Goal: Task Accomplishment & Management: Manage account settings

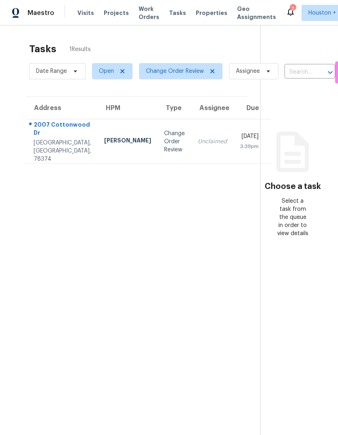
click at [51, 139] on div "2007 Cottonwood Dr" at bounding box center [62, 130] width 57 height 18
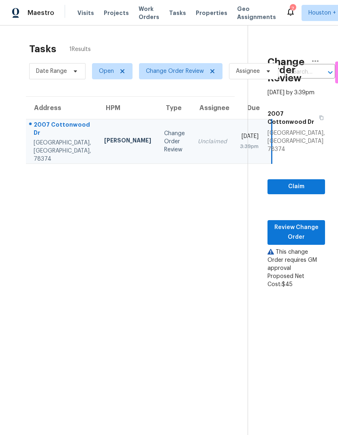
click at [289, 348] on section "Change Order Review Sep 25th 2025 by 3:39pm 2007 Cottonwood Dr Portland, TX 783…" at bounding box center [285, 243] width 77 height 435
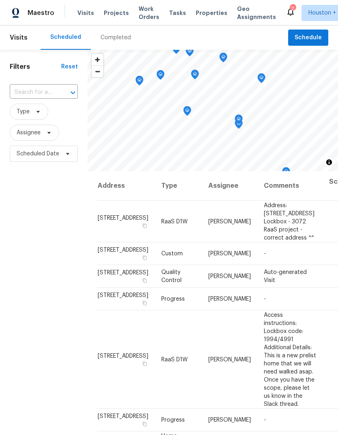
click at [39, 81] on div "Filters Reset ​ Type Assignee Scheduled Date" at bounding box center [43, 285] width 87 height 470
click at [43, 88] on input "text" at bounding box center [32, 92] width 45 height 13
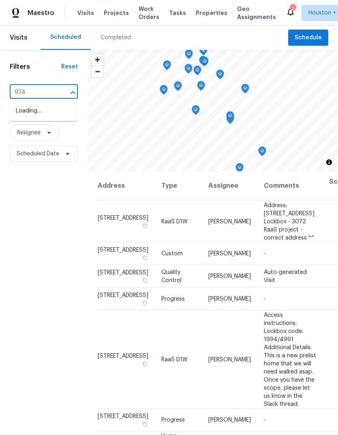
type input "934 l"
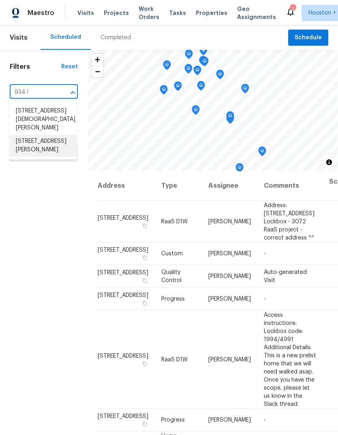
click at [57, 136] on li "934 Lehman St, Houston, TX 77018" at bounding box center [43, 146] width 68 height 22
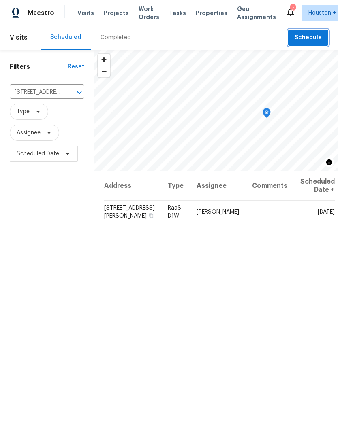
click at [318, 38] on span "Schedule" at bounding box center [307, 38] width 27 height 10
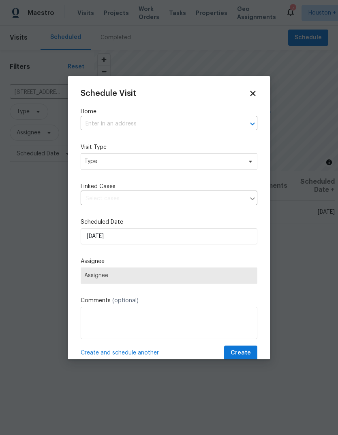
click at [214, 119] on input "text" at bounding box center [158, 124] width 154 height 13
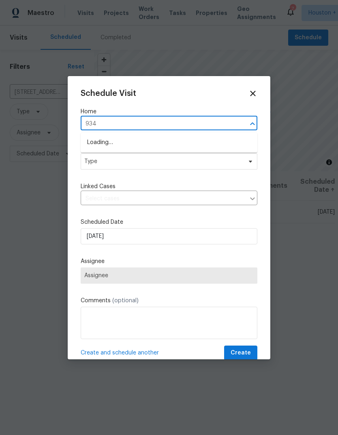
type input "934 l"
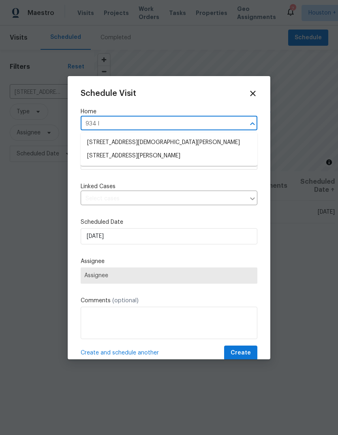
click at [152, 157] on li "934 Lehman St, Houston, TX 77018" at bounding box center [169, 155] width 177 height 13
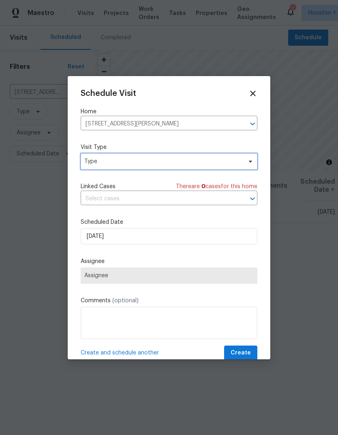
click at [242, 156] on span "Type" at bounding box center [169, 161] width 177 height 16
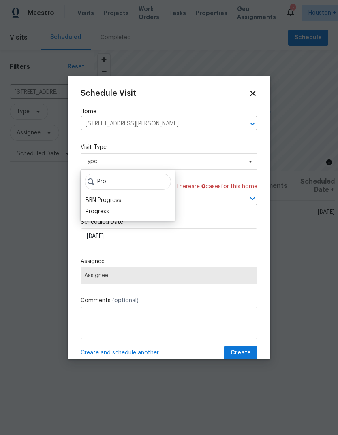
type input "Pro"
click at [104, 212] on div "Progress" at bounding box center [96, 212] width 23 height 8
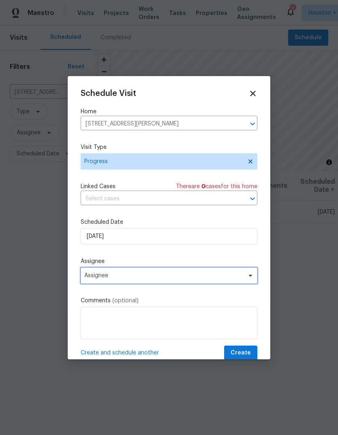
click at [162, 284] on span "Assignee" at bounding box center [169, 276] width 177 height 16
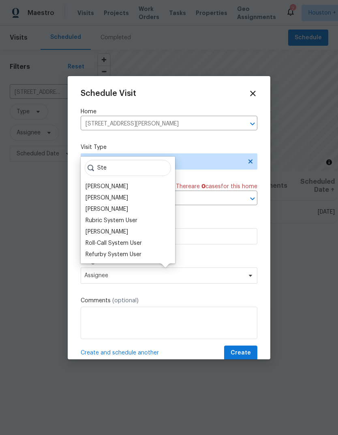
type input "Ste"
click at [109, 196] on div "[PERSON_NAME]" at bounding box center [106, 198] width 43 height 8
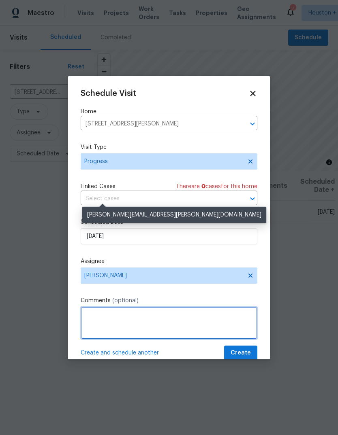
click at [197, 323] on textarea at bounding box center [169, 323] width 177 height 32
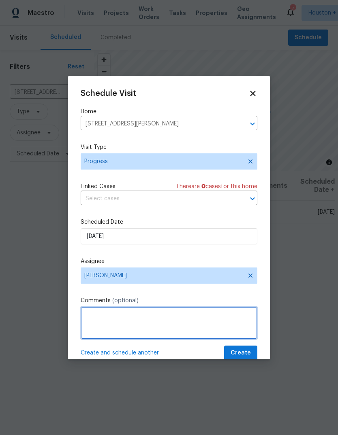
scroll to position [30, 0]
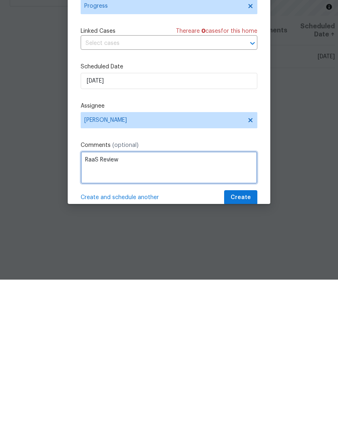
type textarea "RaaS Review"
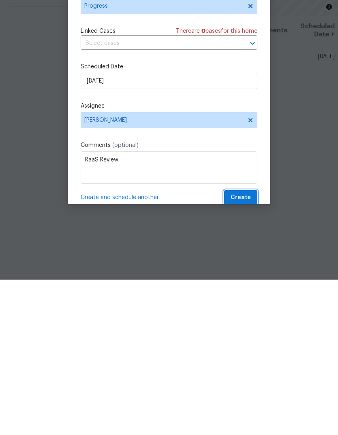
click at [241, 348] on span "Create" at bounding box center [240, 353] width 20 height 10
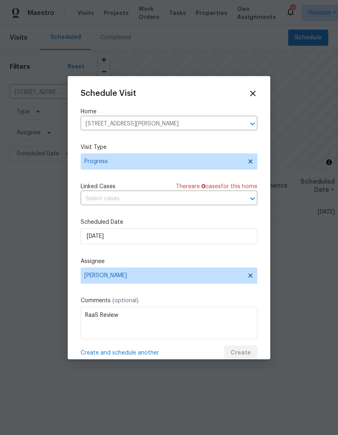
scroll to position [0, 0]
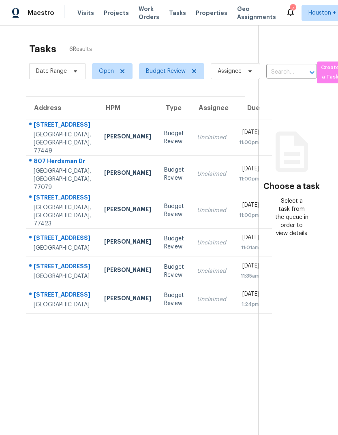
click at [197, 141] on div "Unclaimed" at bounding box center [211, 138] width 29 height 8
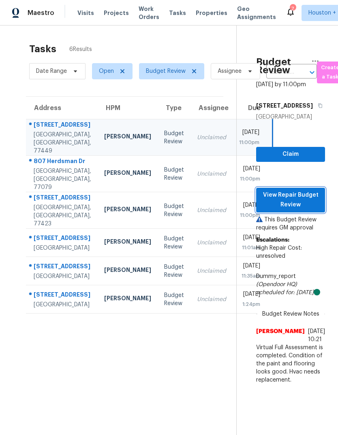
click at [298, 210] on span "View Repair Budget Review" at bounding box center [290, 200] width 56 height 20
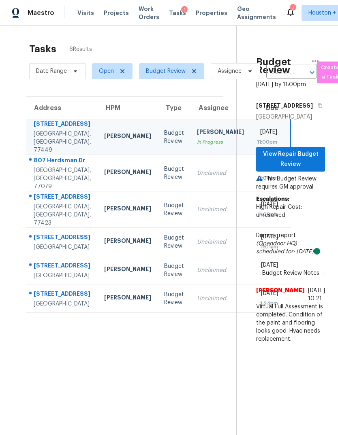
click at [195, 192] on td "Unclaimed" at bounding box center [220, 173] width 60 height 36
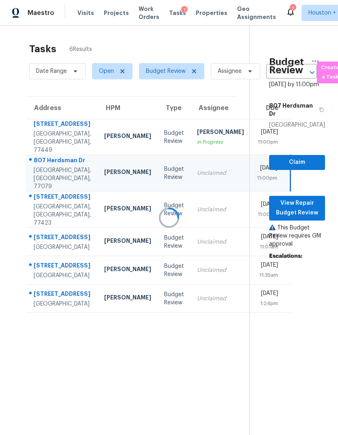
click at [304, 221] on div at bounding box center [169, 217] width 338 height 435
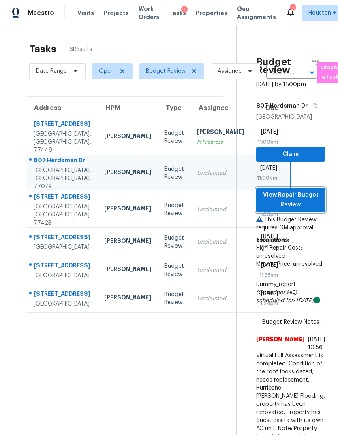
click at [311, 210] on span "View Repair Budget Review" at bounding box center [290, 200] width 56 height 20
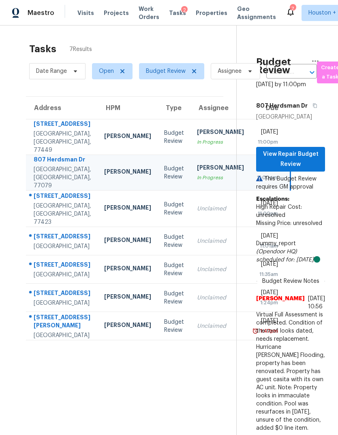
click at [193, 131] on td "Steven Rosas In Progress" at bounding box center [220, 137] width 60 height 36
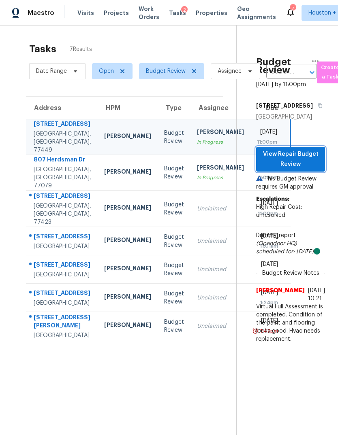
click at [311, 169] on span "View Repair Budget Review" at bounding box center [290, 159] width 56 height 20
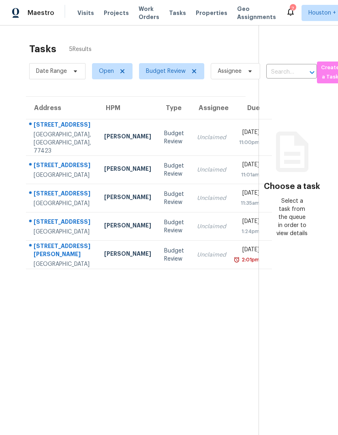
click at [157, 141] on td "Budget Review" at bounding box center [173, 137] width 33 height 36
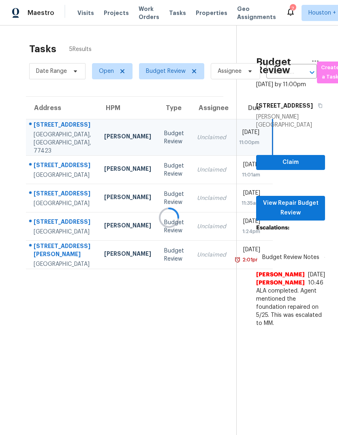
click at [308, 227] on div at bounding box center [169, 217] width 338 height 435
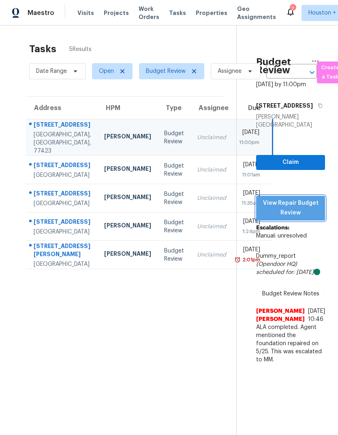
click at [310, 218] on span "View Repair Budget Review" at bounding box center [290, 208] width 56 height 20
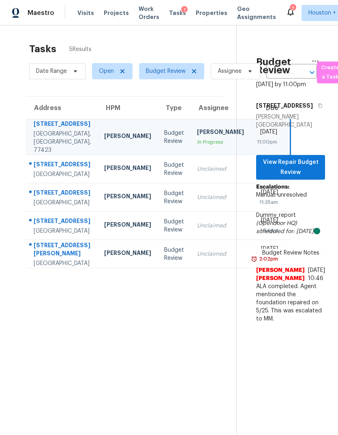
click at [250, 183] on td "[DATE] 11:01am" at bounding box center [270, 169] width 40 height 28
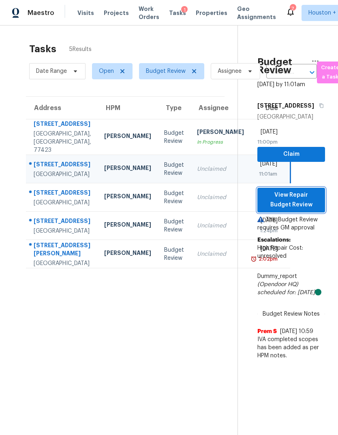
click at [311, 210] on span "View Repair Budget Review" at bounding box center [291, 200] width 55 height 20
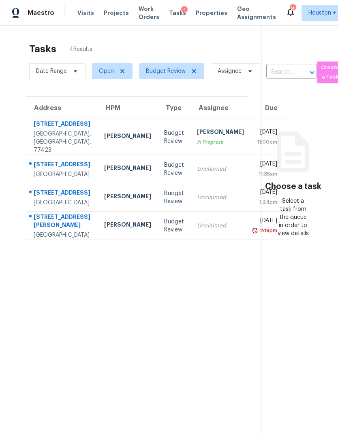
click at [41, 199] on div "[STREET_ADDRESS]" at bounding box center [62, 194] width 57 height 10
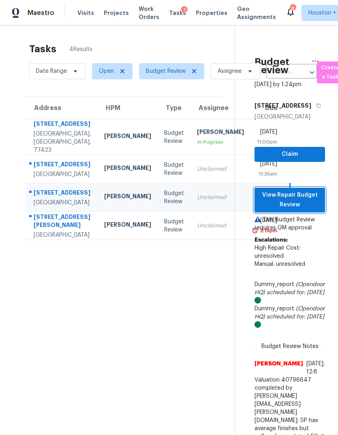
click at [306, 203] on span "View Repair Budget Review" at bounding box center [289, 200] width 57 height 20
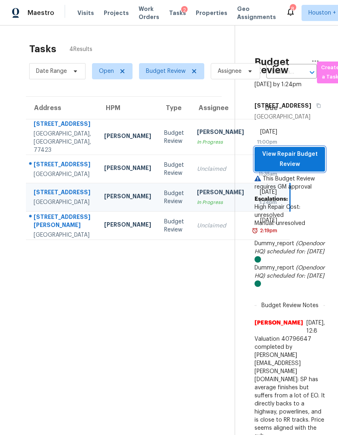
click at [294, 153] on span "View Repair Budget Review" at bounding box center [289, 159] width 57 height 20
click at [197, 230] on div "Unclaimed" at bounding box center [220, 226] width 47 height 8
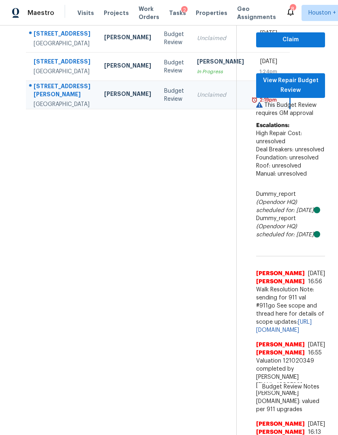
scroll to position [136, 0]
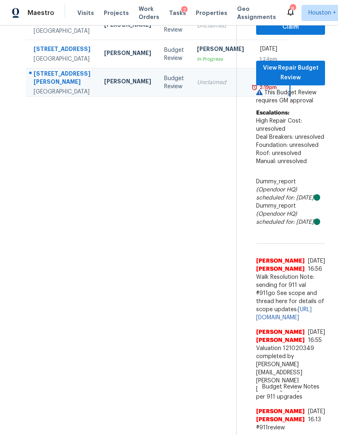
click at [190, 40] on td "Unclaimed" at bounding box center [220, 26] width 60 height 28
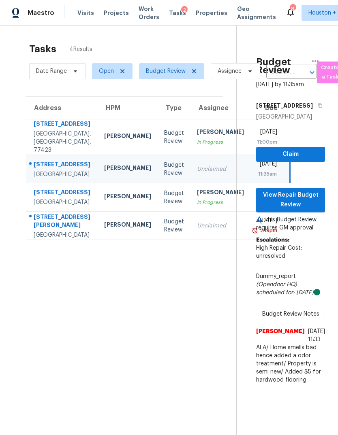
scroll to position [0, 0]
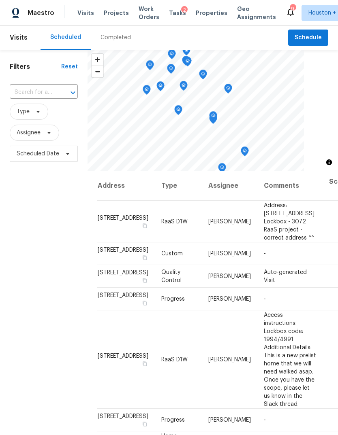
click at [116, 35] on div "Completed" at bounding box center [115, 38] width 30 height 8
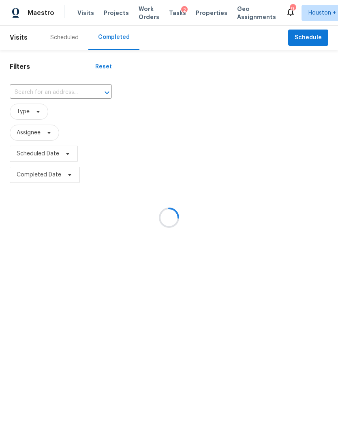
click at [41, 95] on div at bounding box center [169, 217] width 338 height 435
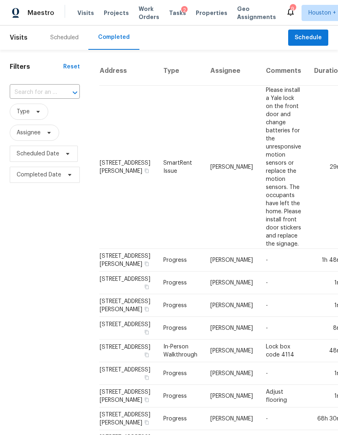
click at [21, 87] on input "text" at bounding box center [33, 92] width 47 height 13
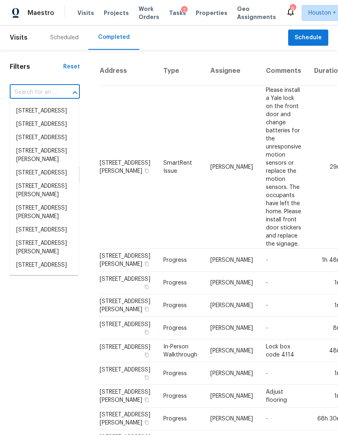
click at [26, 91] on input "text" at bounding box center [33, 92] width 47 height 13
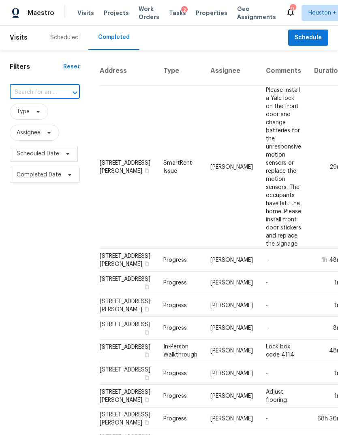
paste input "[STREET_ADDRESS]"
type input "[STREET_ADDRESS]"
click at [25, 118] on li "[STREET_ADDRESS]" at bounding box center [44, 110] width 69 height 13
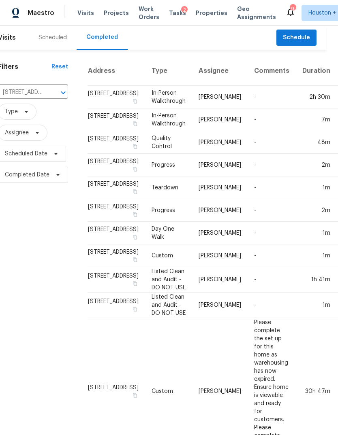
scroll to position [0, 11]
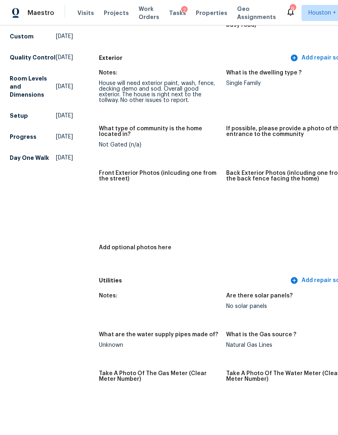
scroll to position [322, 0]
click at [111, 201] on img at bounding box center [113, 205] width 26 height 26
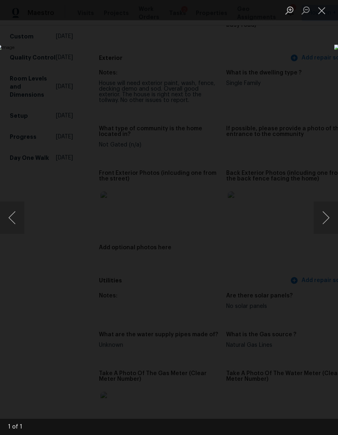
click at [327, 212] on button "Next image" at bounding box center [325, 218] width 24 height 32
click at [321, 78] on div "Lightbox" at bounding box center [169, 217] width 338 height 435
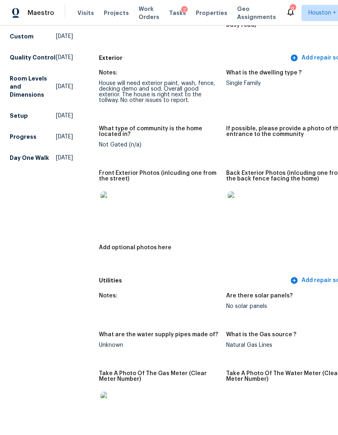
click at [304, 81] on div "Single Family" at bounding box center [286, 84] width 121 height 6
click at [229, 195] on img at bounding box center [241, 205] width 26 height 26
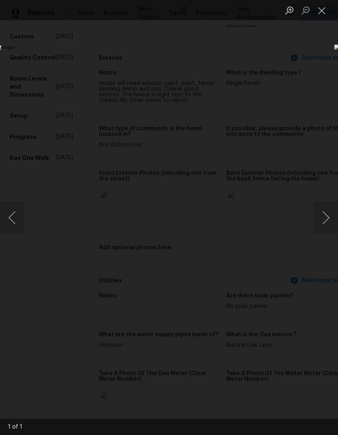
click at [317, 9] on button "Close lightbox" at bounding box center [321, 10] width 16 height 14
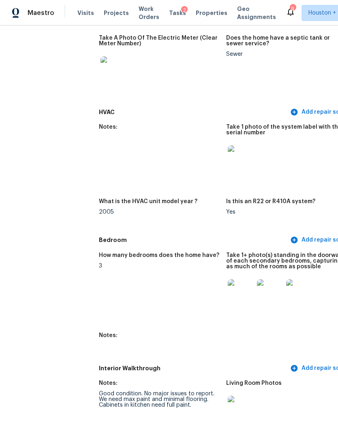
scroll to position [732, 0]
click at [228, 281] on img at bounding box center [241, 292] width 26 height 26
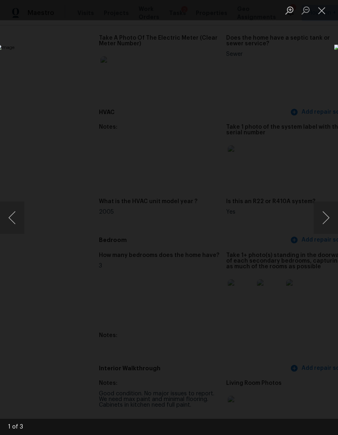
click at [328, 215] on button "Next image" at bounding box center [325, 218] width 24 height 32
click at [326, 219] on button "Next image" at bounding box center [325, 218] width 24 height 32
click at [294, 376] on div "Lightbox" at bounding box center [169, 217] width 338 height 435
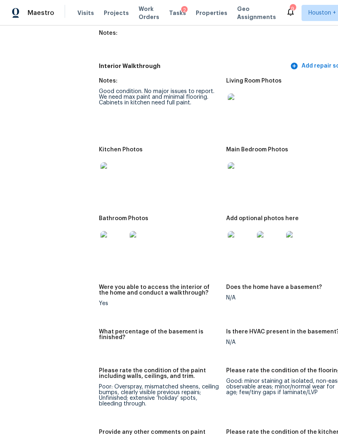
scroll to position [1034, 0]
click at [228, 244] on img at bounding box center [241, 245] width 26 height 26
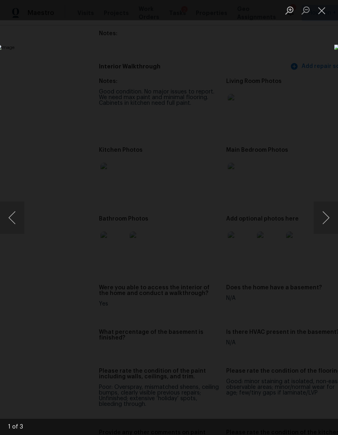
click at [329, 219] on button "Next image" at bounding box center [325, 218] width 24 height 32
click at [326, 218] on button "Next image" at bounding box center [325, 218] width 24 height 32
click at [324, 213] on button "Next image" at bounding box center [325, 218] width 24 height 32
click at [288, 64] on div "Lightbox" at bounding box center [169, 217] width 338 height 435
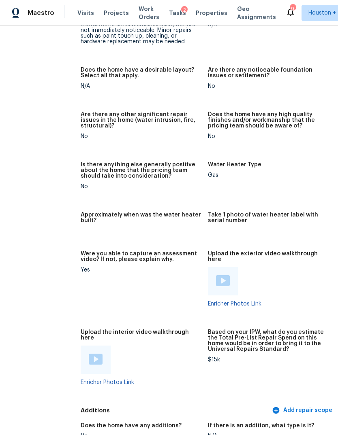
scroll to position [1516, 17]
